Goal: Task Accomplishment & Management: Complete application form

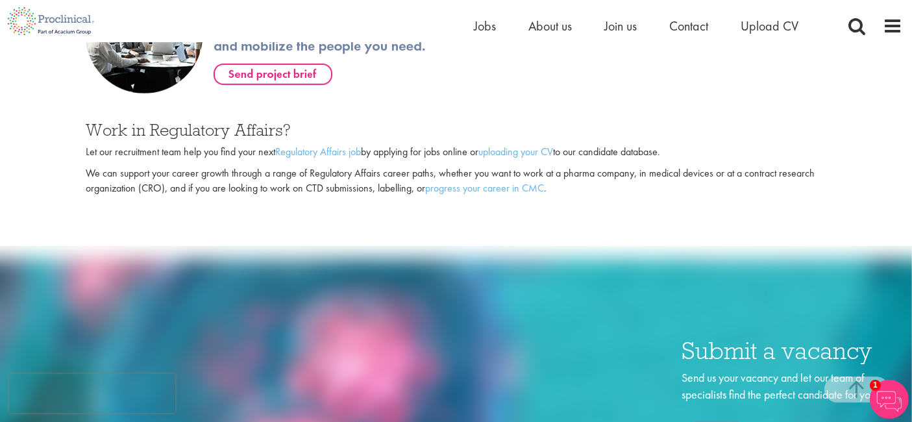
scroll to position [842, 0]
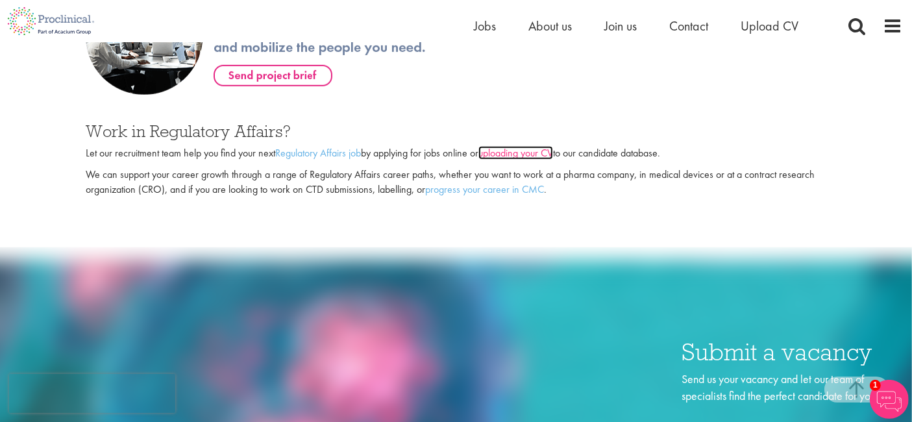
click at [512, 150] on link "uploading your CV" at bounding box center [516, 153] width 75 height 14
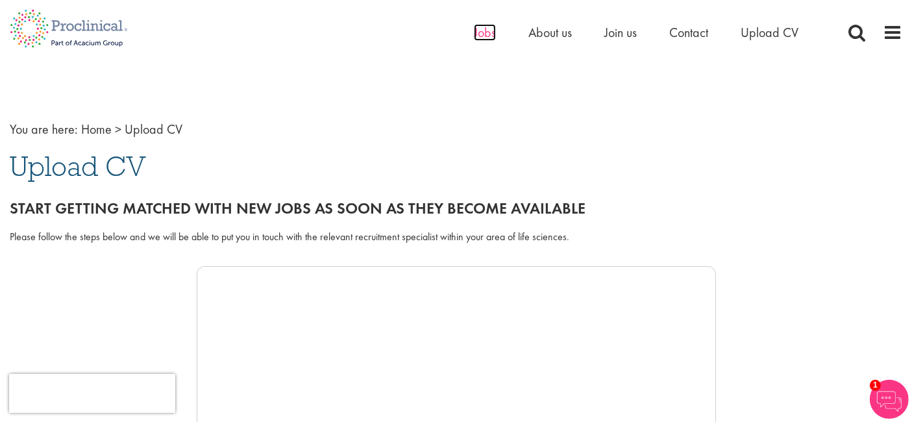
click at [490, 31] on span "Jobs" at bounding box center [485, 32] width 22 height 17
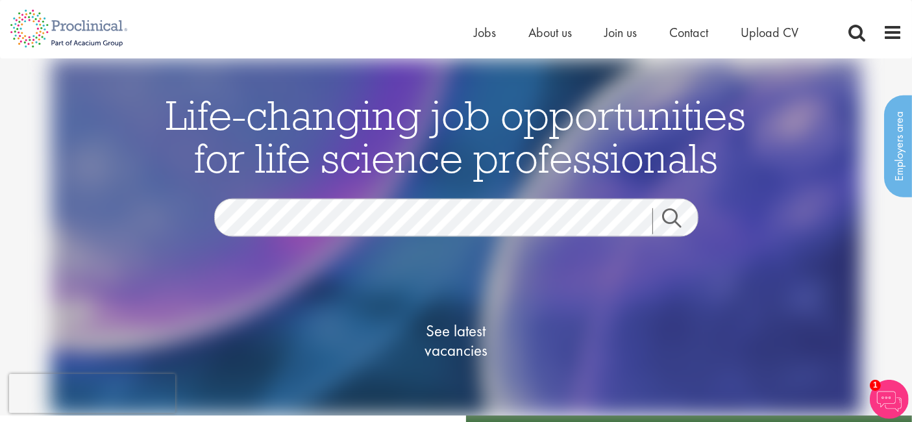
click at [677, 216] on link "Search" at bounding box center [681, 221] width 56 height 26
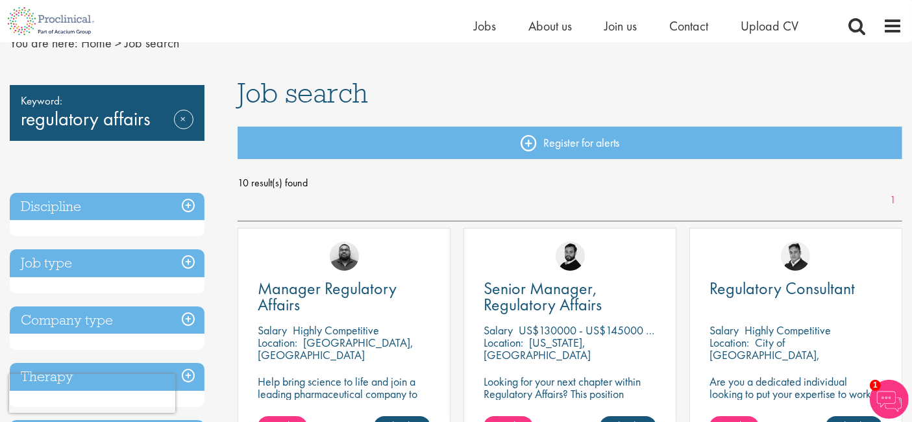
scroll to position [93, 0]
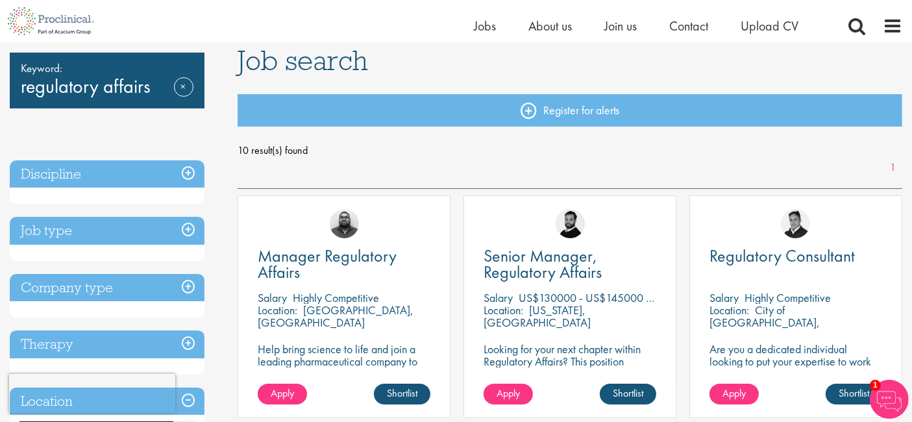
click at [164, 232] on h3 "Job type" at bounding box center [107, 231] width 195 height 28
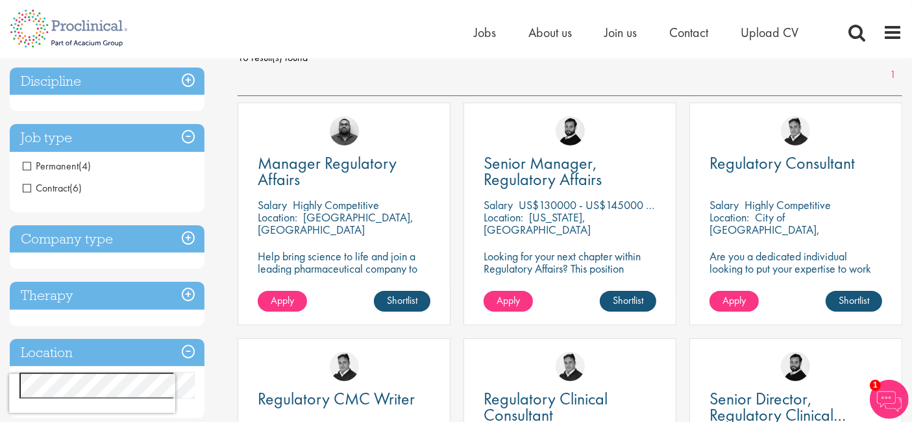
scroll to position [0, 0]
